Goal: Check status: Check status

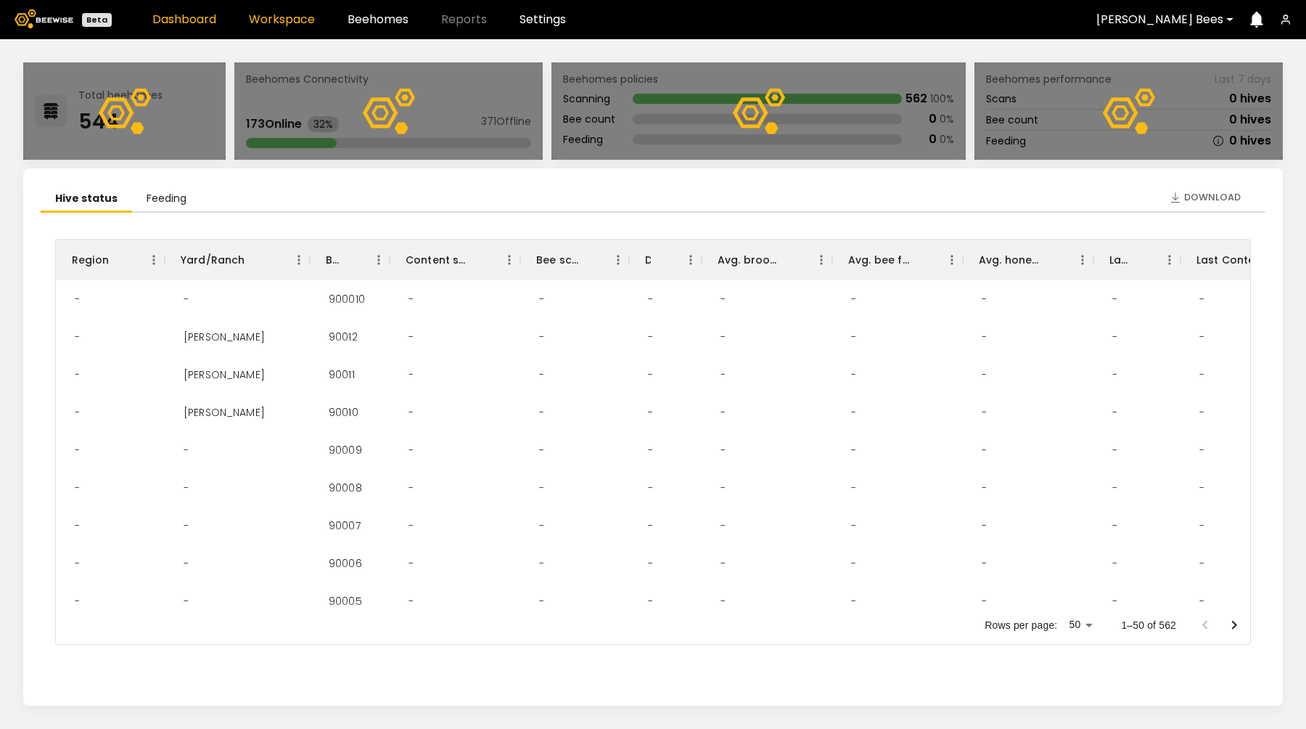
click at [268, 23] on link "Workspace" at bounding box center [282, 20] width 66 height 12
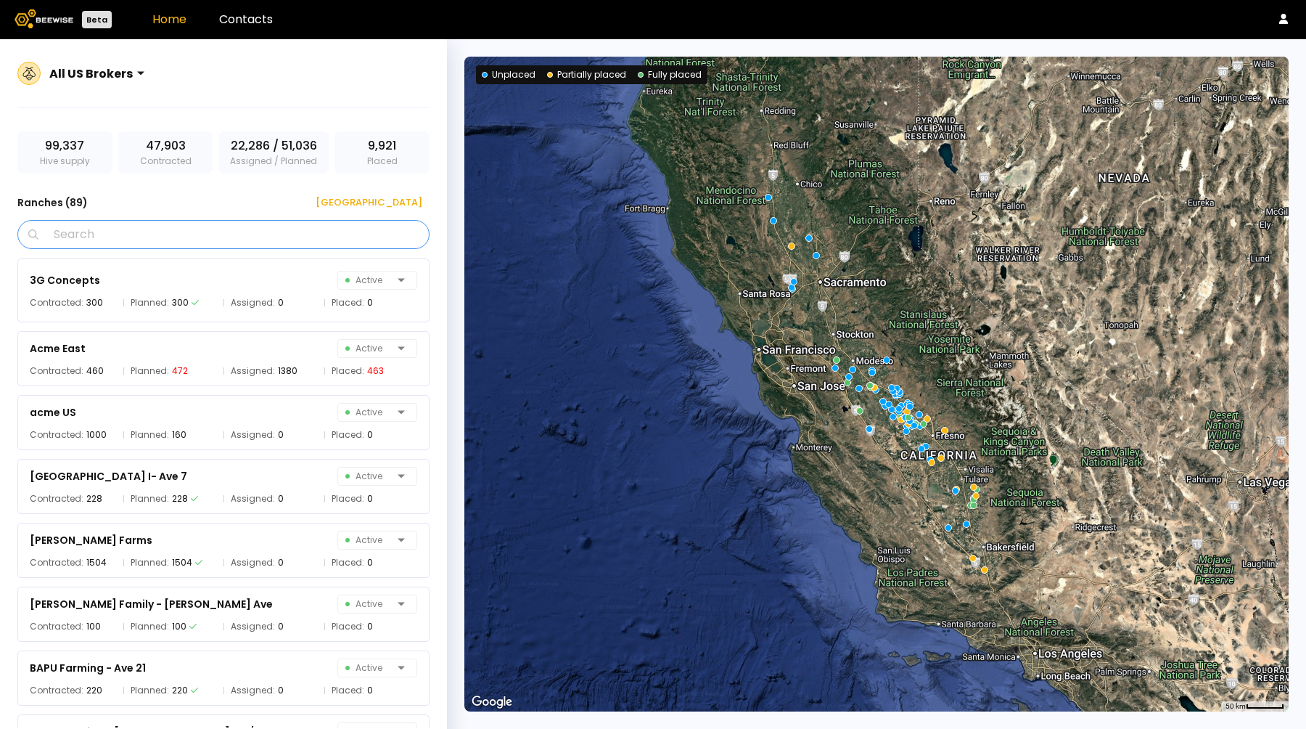
click at [99, 234] on input "Search" at bounding box center [228, 235] width 374 height 28
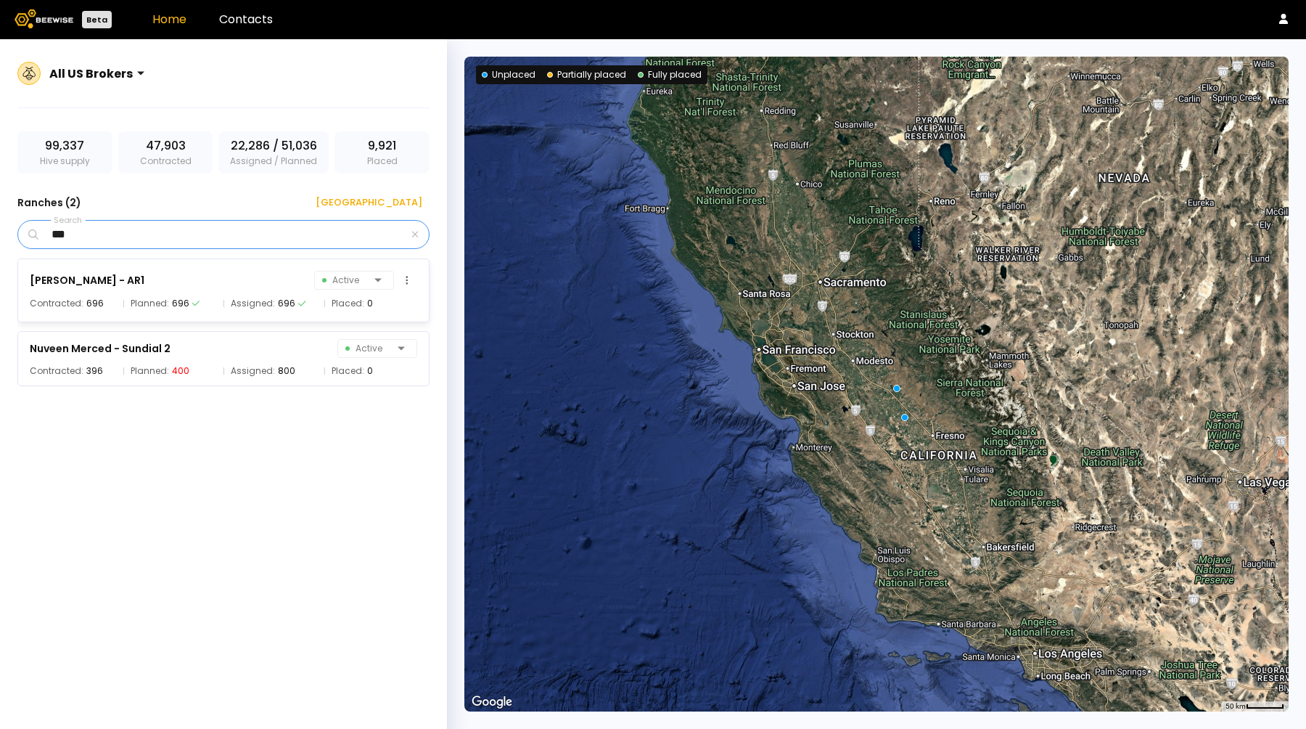
type input "***"
click at [95, 283] on div "Nuveen Madera - AR1" at bounding box center [87, 279] width 115 height 17
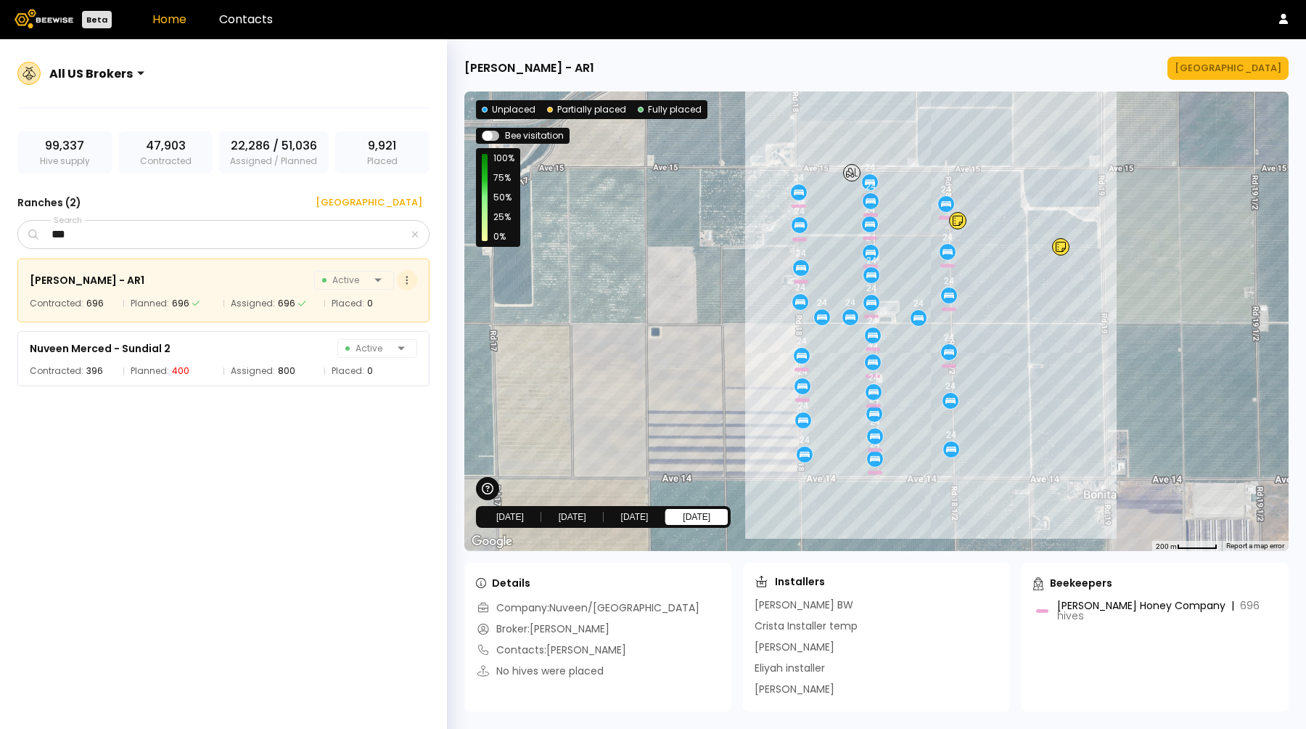
click at [406, 276] on icon at bounding box center [407, 279] width 2 height 9
click at [636, 517] on button "Feb 27" at bounding box center [635, 517] width 62 height 16
click at [581, 516] on button "Feb 23" at bounding box center [572, 517] width 62 height 16
click at [507, 515] on button "Feb 16" at bounding box center [510, 517] width 62 height 16
click at [594, 511] on button "Feb 23" at bounding box center [572, 517] width 62 height 16
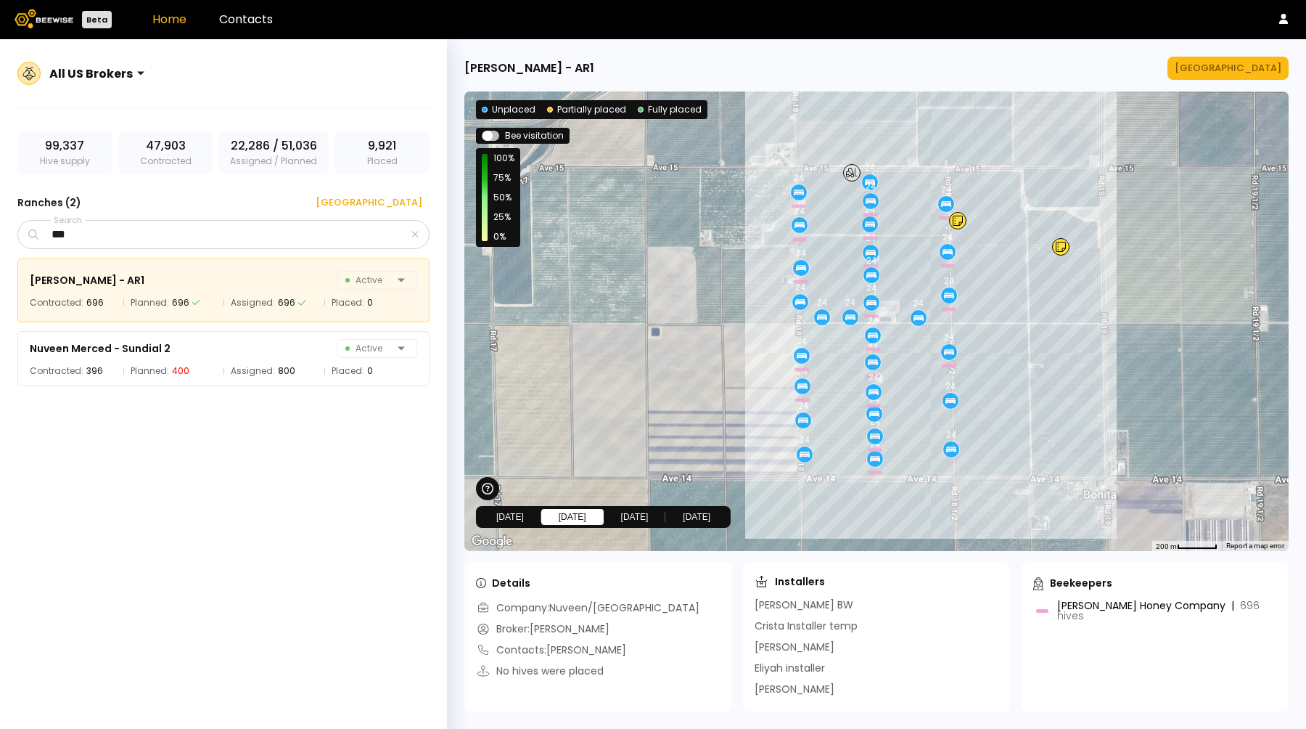
click at [657, 517] on button "Feb 27" at bounding box center [635, 517] width 62 height 16
click at [706, 517] on button "Mar 03" at bounding box center [696, 517] width 62 height 16
click at [631, 515] on button "Feb 27" at bounding box center [635, 517] width 62 height 16
click at [562, 510] on button "Feb 23" at bounding box center [572, 517] width 62 height 16
click at [499, 517] on button "Feb 16" at bounding box center [510, 517] width 62 height 16
